Goal: Task Accomplishment & Management: Use online tool/utility

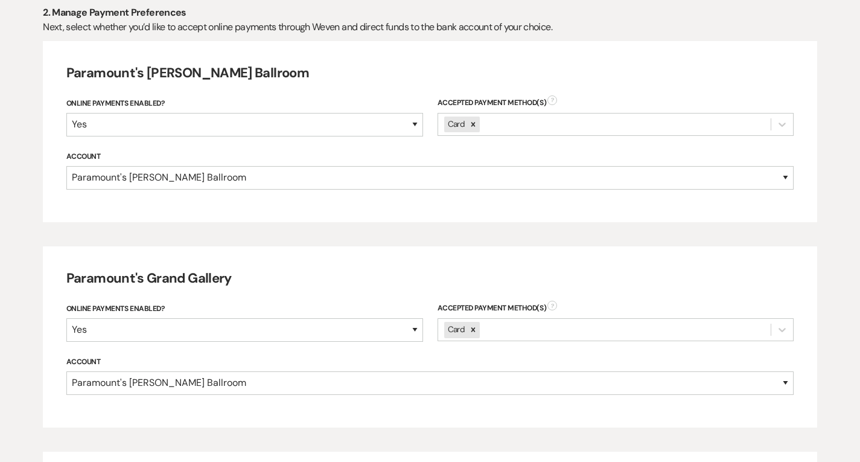
scroll to position [675, 0]
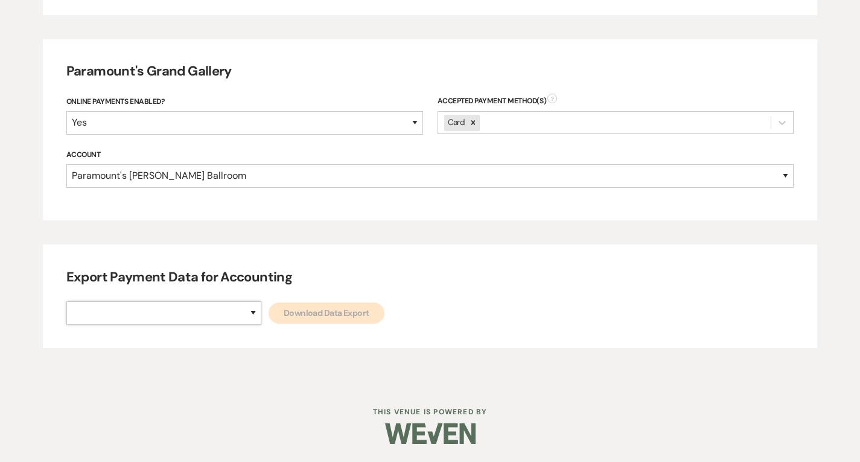
click at [205, 315] on select "Paramount's [PERSON_NAME] Ballroom Paramount's [GEOGRAPHIC_DATA]" at bounding box center [163, 313] width 195 height 24
click at [172, 346] on div "Export Payment Data for Accounting Paramount's [PERSON_NAME] Ballroom Paramount…" at bounding box center [430, 295] width 774 height 103
click at [182, 316] on select "Paramount's [PERSON_NAME] Ballroom Paramount's [GEOGRAPHIC_DATA]" at bounding box center [163, 313] width 195 height 24
select select "634"
click at [66, 301] on select "Paramount's [PERSON_NAME] Ballroom Paramount's [GEOGRAPHIC_DATA]" at bounding box center [163, 313] width 195 height 24
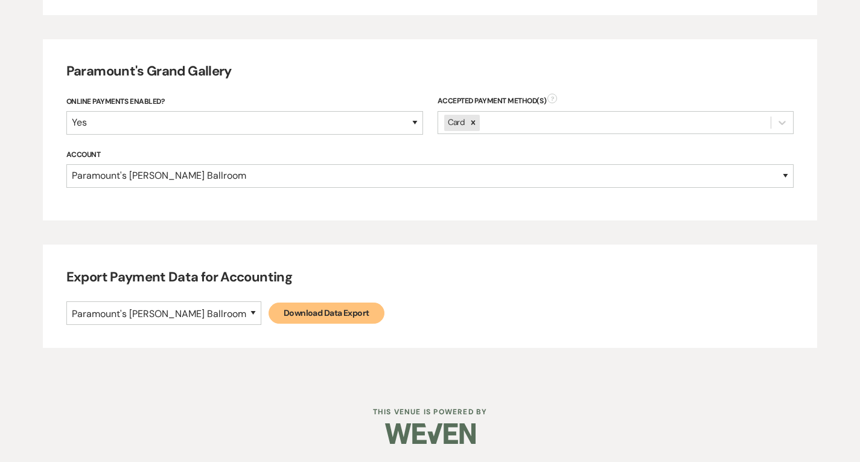
click at [241, 324] on div "Paramount's [PERSON_NAME] Ballroom Paramount's Grand Gallery Download Data Expo…" at bounding box center [430, 313] width 728 height 24
click at [268, 319] on link "Download Data Export" at bounding box center [326, 312] width 116 height 21
click at [210, 322] on select "Paramount's [PERSON_NAME] Ballroom Paramount's [GEOGRAPHIC_DATA]" at bounding box center [163, 313] width 195 height 24
select select "666"
click at [66, 301] on select "Paramount's [PERSON_NAME] Ballroom Paramount's [GEOGRAPHIC_DATA]" at bounding box center [163, 313] width 195 height 24
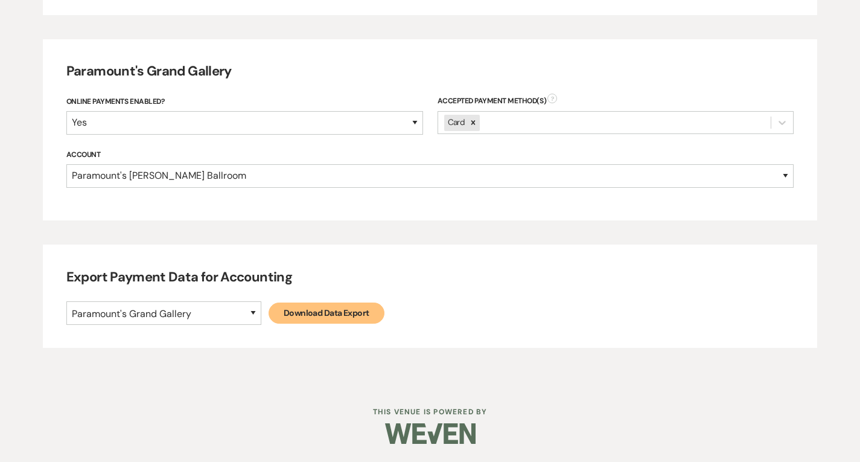
click at [268, 303] on link "Download Data Export" at bounding box center [326, 312] width 116 height 21
select select
